Goal: Task Accomplishment & Management: Use online tool/utility

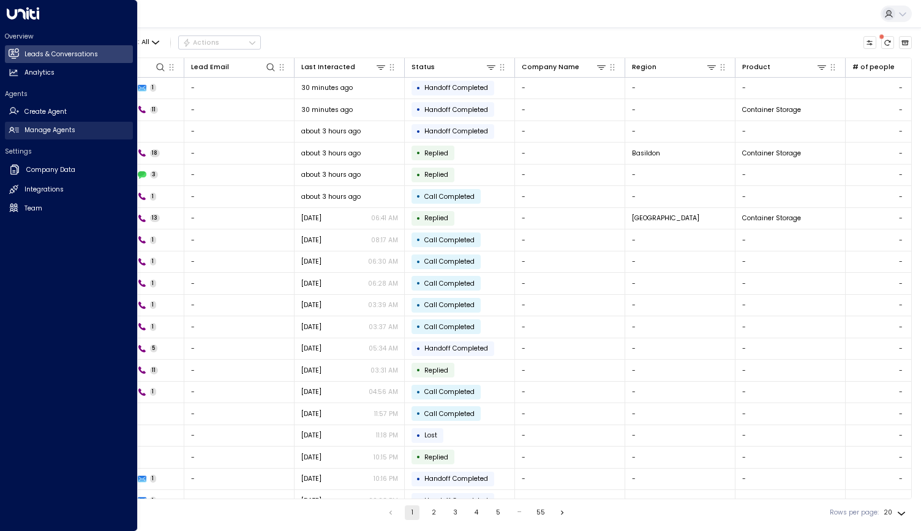
click at [39, 129] on h2 "Manage Agents" at bounding box center [49, 130] width 51 height 10
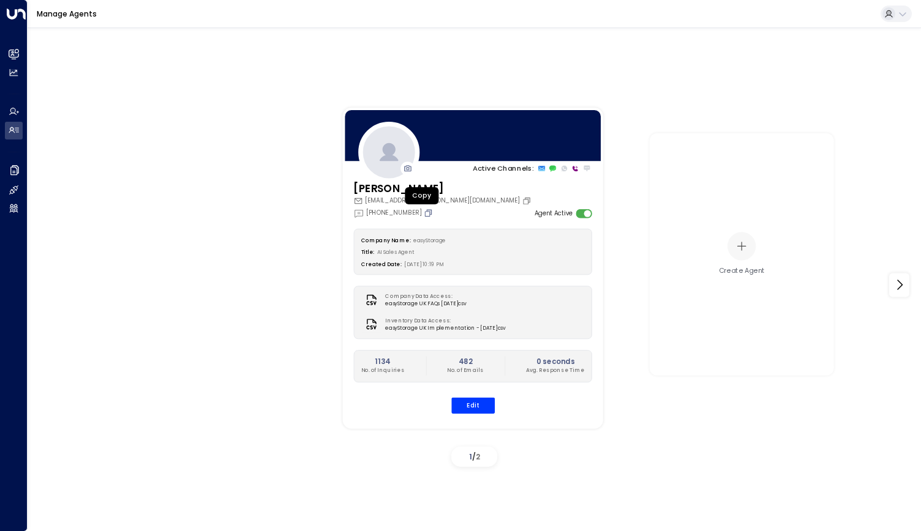
click at [424, 214] on icon "Copy" at bounding box center [428, 212] width 9 height 9
click at [424, 212] on icon "Copy" at bounding box center [428, 212] width 9 height 9
click at [424, 213] on icon "Copy" at bounding box center [428, 212] width 9 height 9
click at [425, 211] on icon "Copy" at bounding box center [428, 212] width 7 height 7
click at [424, 215] on icon "Copy" at bounding box center [428, 212] width 9 height 9
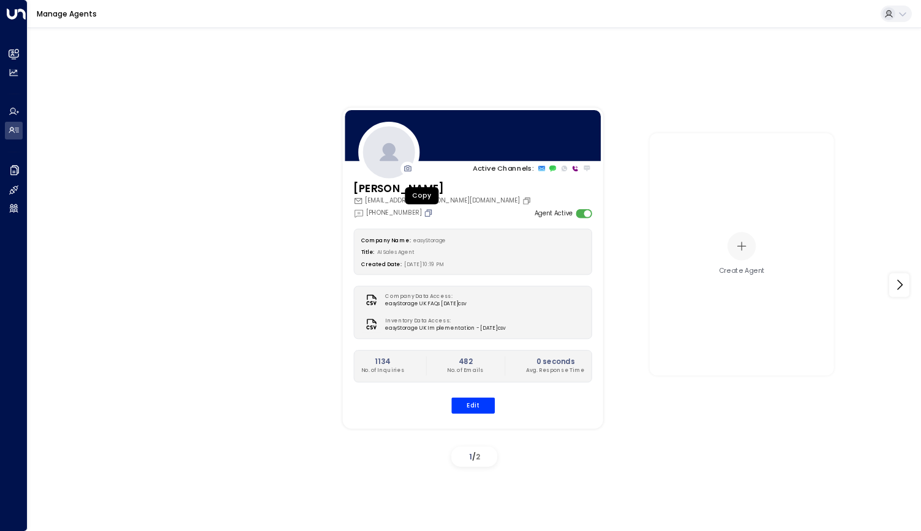
click at [424, 214] on icon "Copy" at bounding box center [428, 212] width 9 height 9
click at [424, 213] on icon "Copy" at bounding box center [428, 212] width 9 height 9
click at [424, 214] on icon "Copy" at bounding box center [428, 212] width 9 height 9
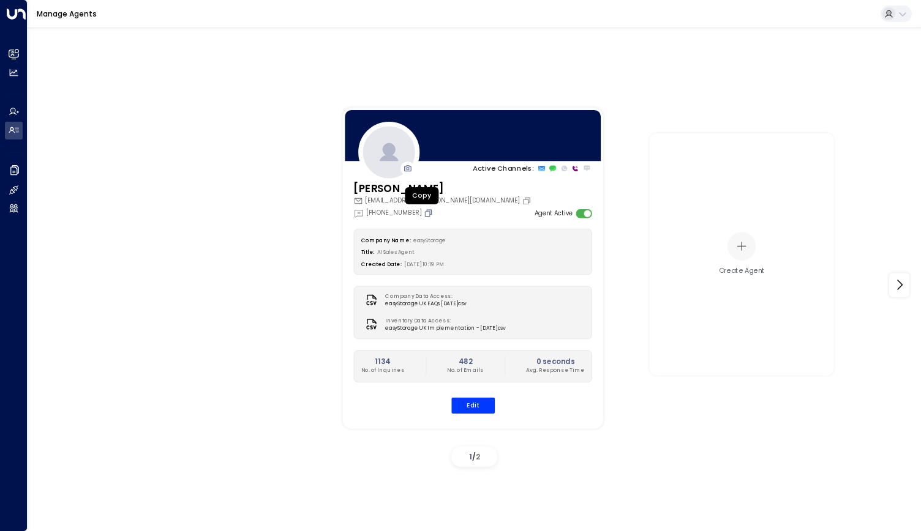
click at [424, 212] on icon "Copy" at bounding box center [428, 212] width 9 height 9
click at [425, 212] on icon "Copy" at bounding box center [428, 212] width 7 height 7
click at [425, 213] on icon "Copy" at bounding box center [428, 212] width 7 height 7
